Goal: Navigation & Orientation: Find specific page/section

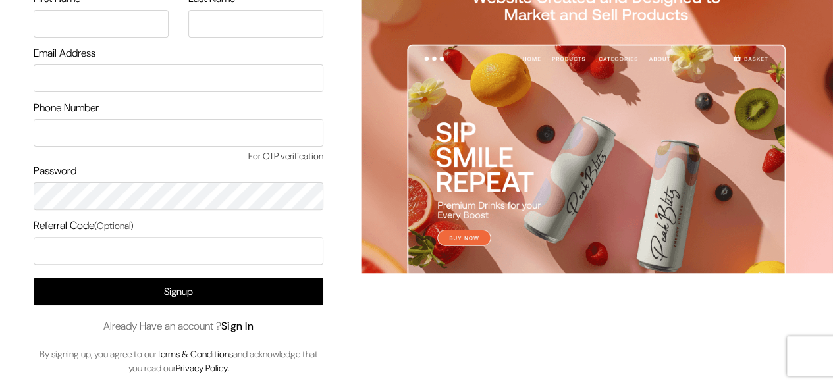
click at [254, 327] on link "Sign In" at bounding box center [237, 326] width 33 height 14
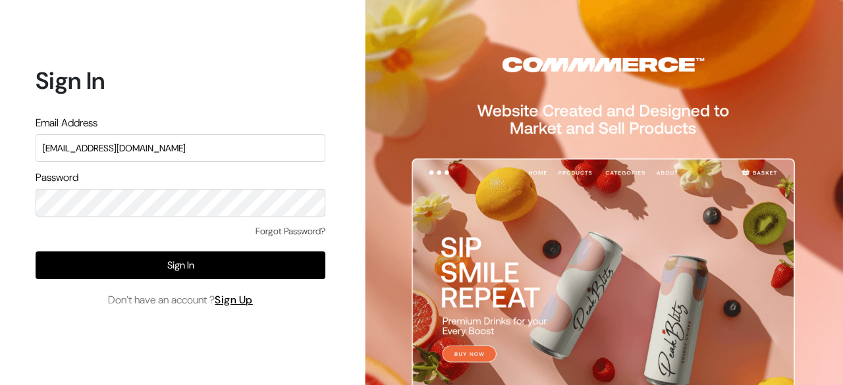
type input "surajp@outdoinc.com"
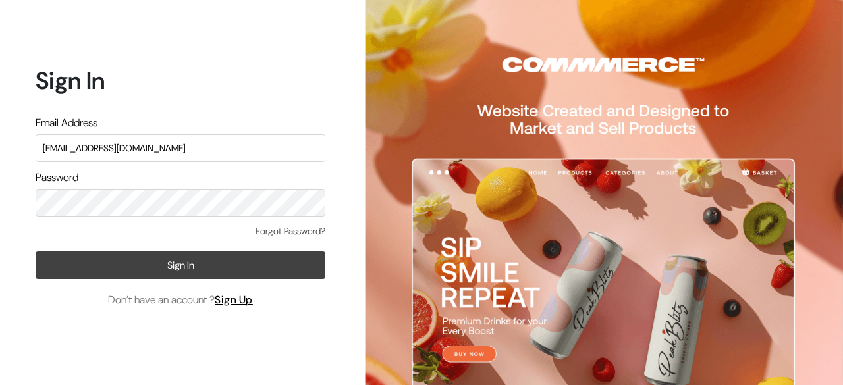
click at [214, 265] on button "Sign In" at bounding box center [181, 266] width 290 height 28
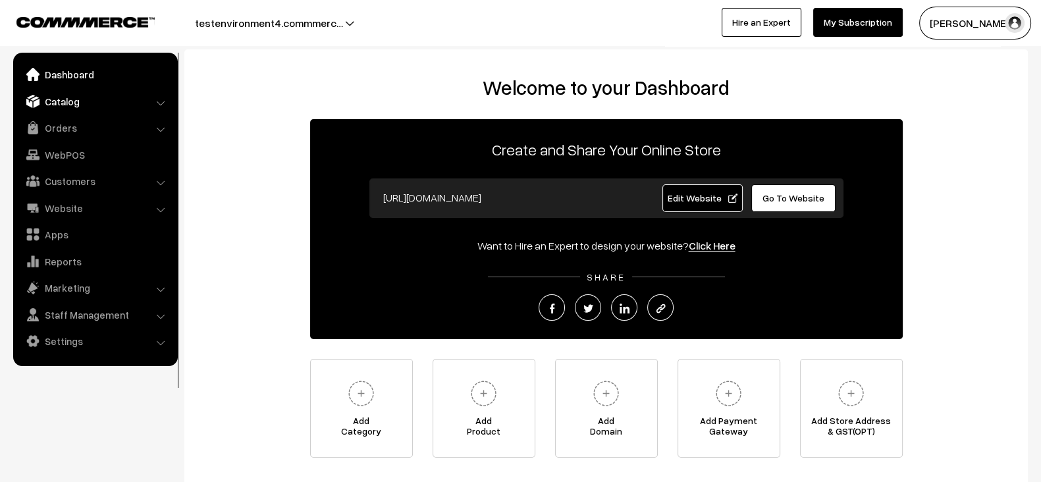
click at [95, 103] on link "Catalog" at bounding box center [94, 102] width 157 height 24
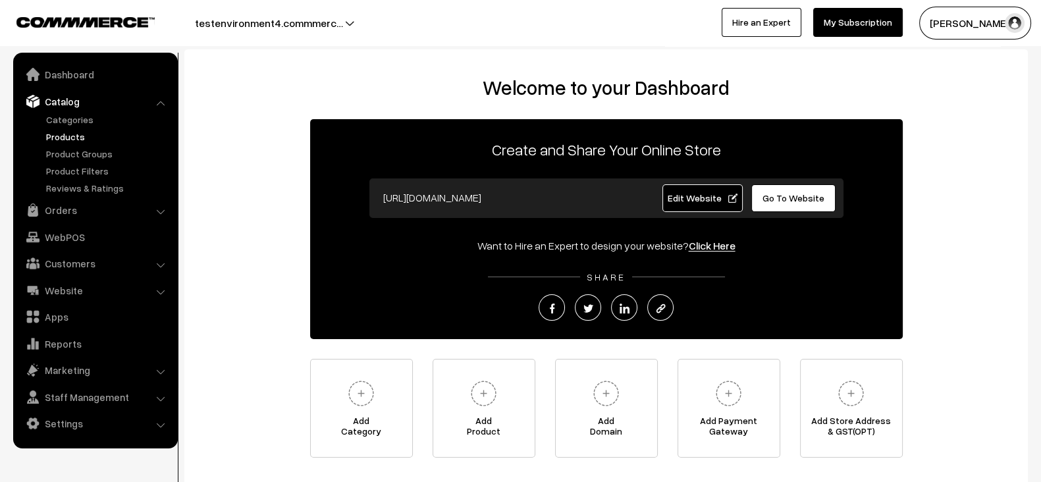
click at [63, 134] on link "Products" at bounding box center [108, 137] width 130 height 14
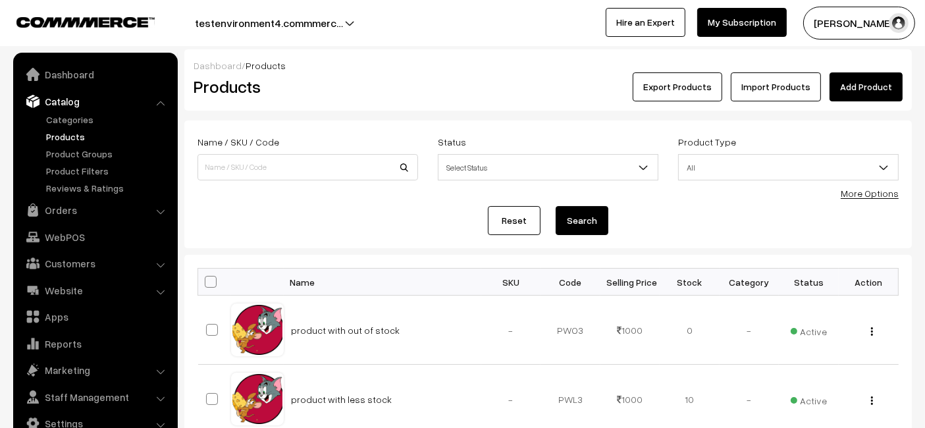
click at [293, 18] on button "testenvironment4.commmerc…" at bounding box center [269, 23] width 240 height 33
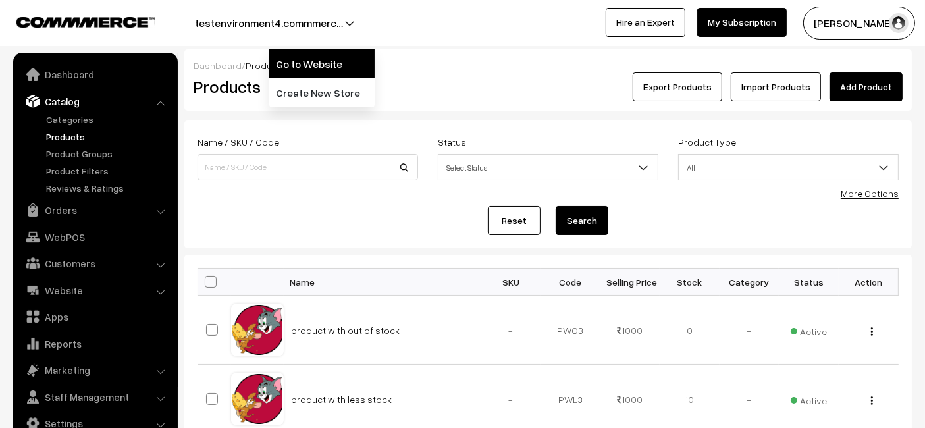
click at [290, 67] on link "Go to Website" at bounding box center [321, 63] width 105 height 29
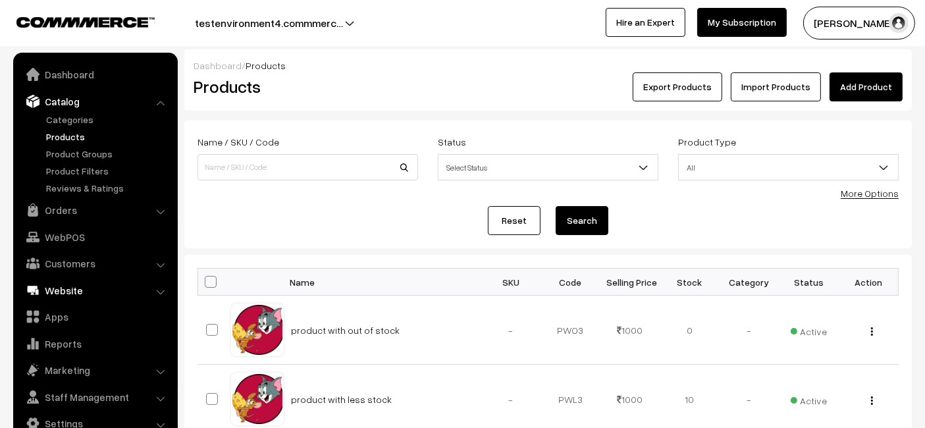
click at [93, 290] on link "Website" at bounding box center [94, 291] width 157 height 24
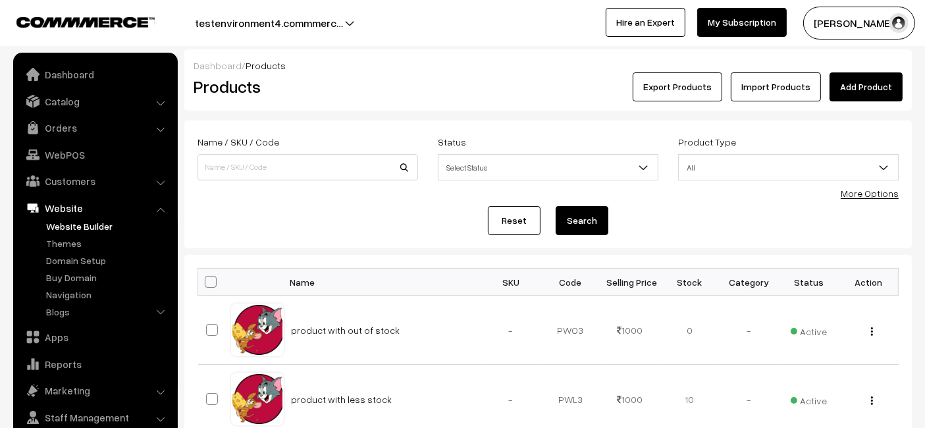
click at [79, 228] on link "Website Builder" at bounding box center [108, 226] width 130 height 14
